Goal: Task Accomplishment & Management: Use online tool/utility

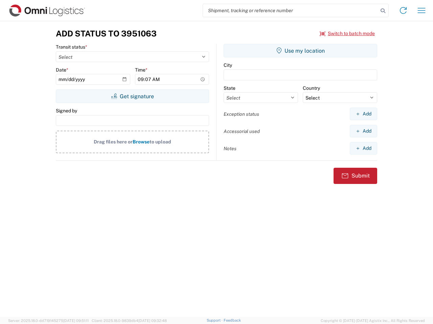
click at [290, 10] on input "search" at bounding box center [290, 10] width 175 height 13
click at [383, 11] on icon at bounding box center [382, 10] width 9 height 9
click at [403, 10] on icon at bounding box center [402, 10] width 11 height 11
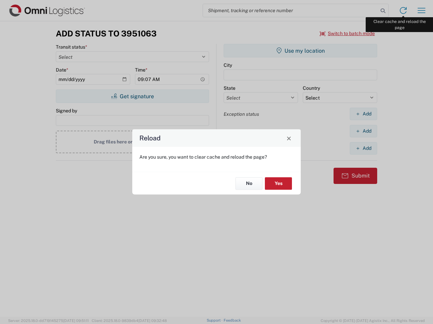
click at [421, 10] on div "Reload Are you sure, you want to clear cache and reload the page? No Yes" at bounding box center [216, 162] width 433 height 324
click at [347, 33] on div "Reload Are you sure, you want to clear cache and reload the page? No Yes" at bounding box center [216, 162] width 433 height 324
click at [132, 96] on div "Reload Are you sure, you want to clear cache and reload the page? No Yes" at bounding box center [216, 162] width 433 height 324
click at [300, 51] on div "Reload Are you sure, you want to clear cache and reload the page? No Yes" at bounding box center [216, 162] width 433 height 324
click at [363, 114] on div "Reload Are you sure, you want to clear cache and reload the page? No Yes" at bounding box center [216, 162] width 433 height 324
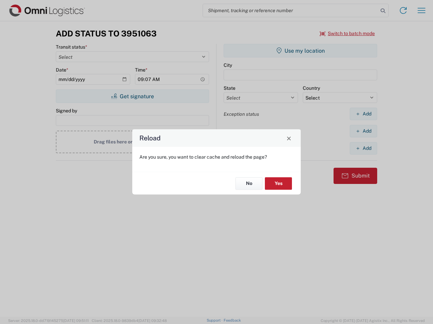
click at [363, 131] on div "Reload Are you sure, you want to clear cache and reload the page? No Yes" at bounding box center [216, 162] width 433 height 324
click at [363, 148] on div "Reload Are you sure, you want to clear cache and reload the page? No Yes" at bounding box center [216, 162] width 433 height 324
